Goal: Find specific page/section: Find specific page/section

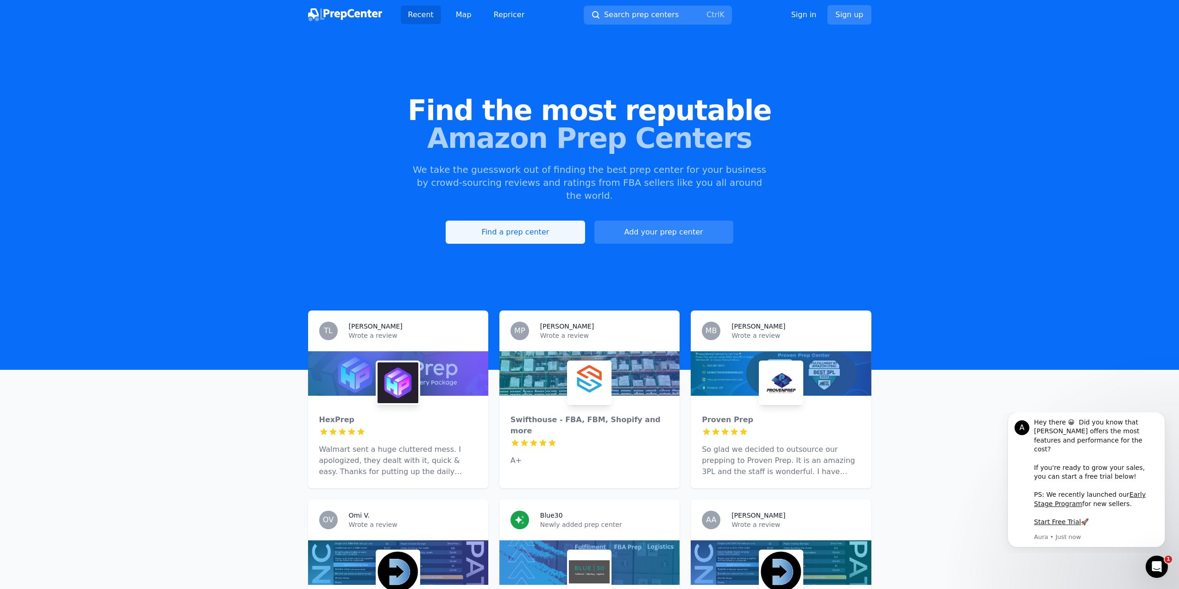
click at [517, 223] on link "Find a prep center" at bounding box center [514, 231] width 139 height 23
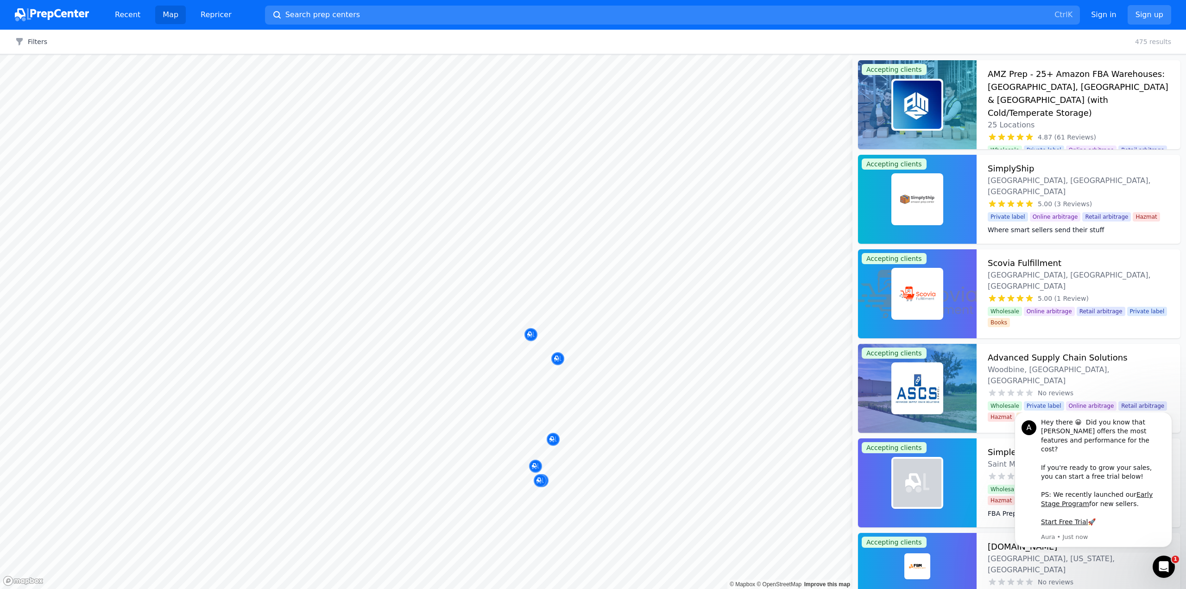
click at [550, 439] on div at bounding box center [534, 439] width 178 height 7
click at [552, 441] on div at bounding box center [534, 439] width 178 height 7
click at [553, 439] on div at bounding box center [534, 439] width 178 height 7
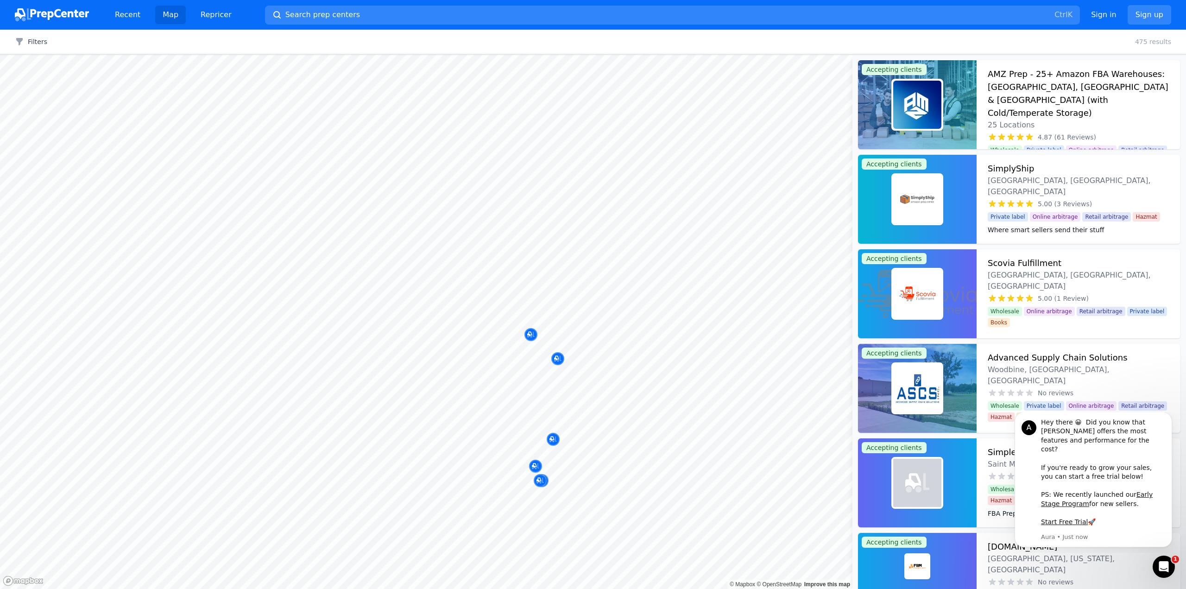
click at [553, 439] on div at bounding box center [534, 439] width 178 height 7
click at [552, 438] on div at bounding box center [534, 439] width 178 height 7
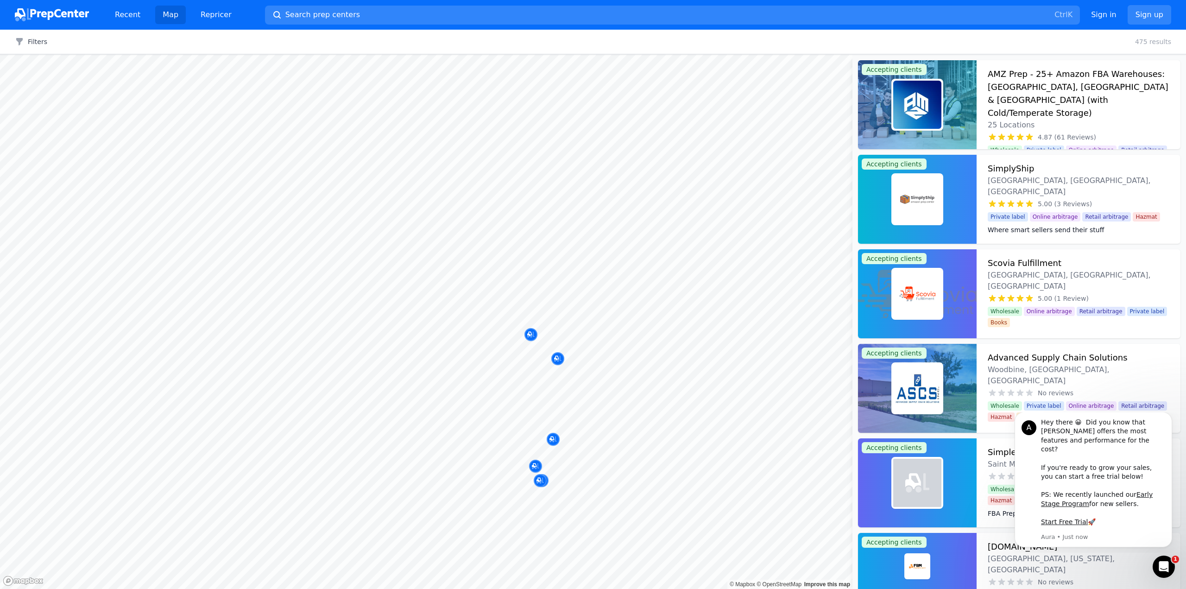
click at [551, 438] on div at bounding box center [534, 439] width 178 height 7
click at [1168, 417] on icon "Dismiss notification" at bounding box center [1169, 414] width 5 height 5
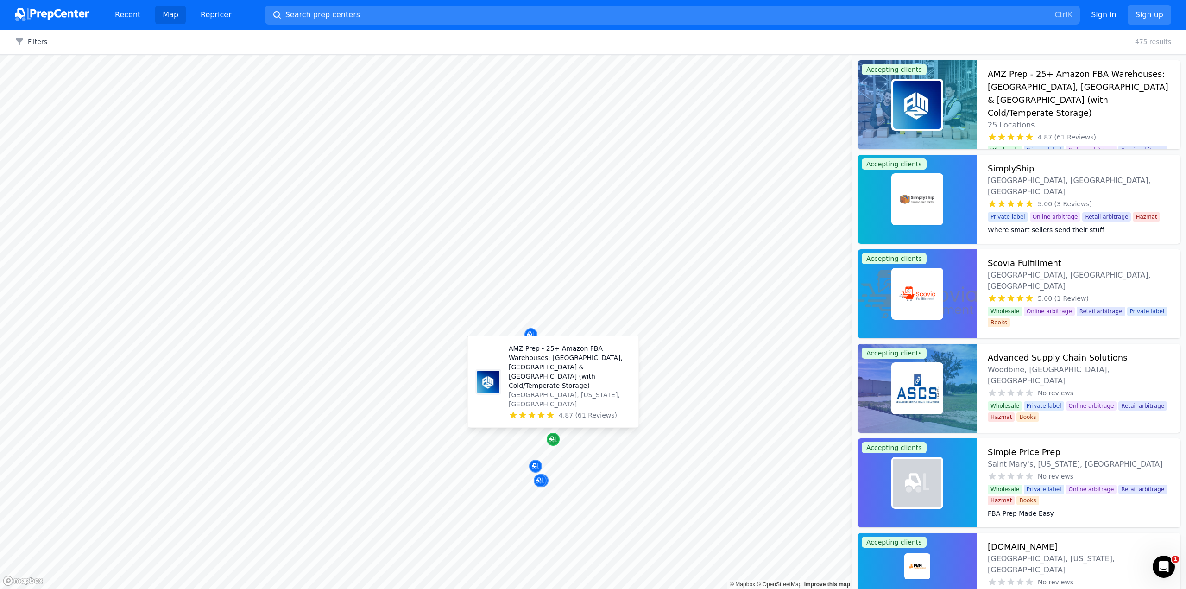
click at [553, 445] on div "Map marker" at bounding box center [552, 439] width 13 height 13
click at [559, 390] on p "AMZ Prep - 25+ Amazon FBA Warehouses: [GEOGRAPHIC_DATA], [GEOGRAPHIC_DATA] & [G…" at bounding box center [569, 367] width 122 height 46
